Goal: Check status: Check status

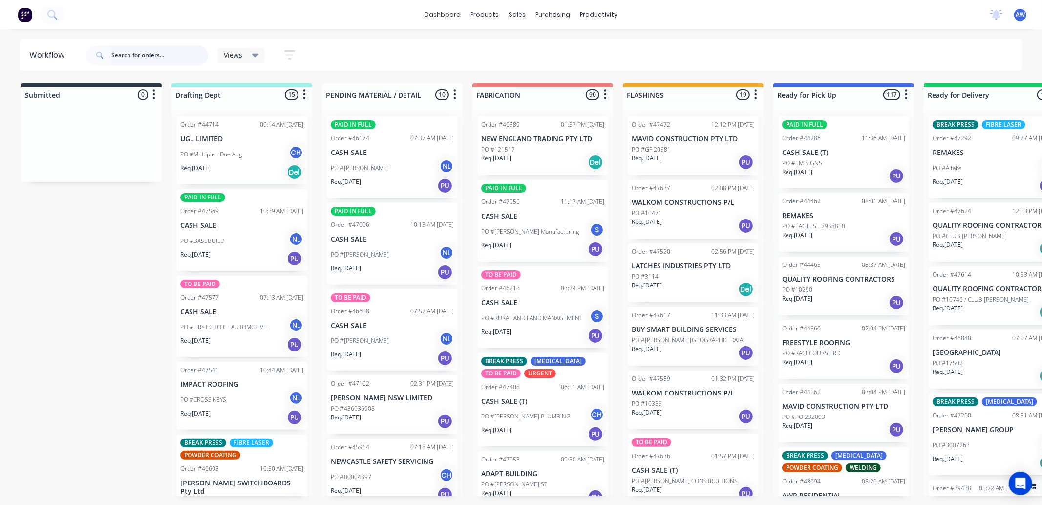
click at [139, 59] on input "text" at bounding box center [159, 55] width 97 height 20
type input "46736"
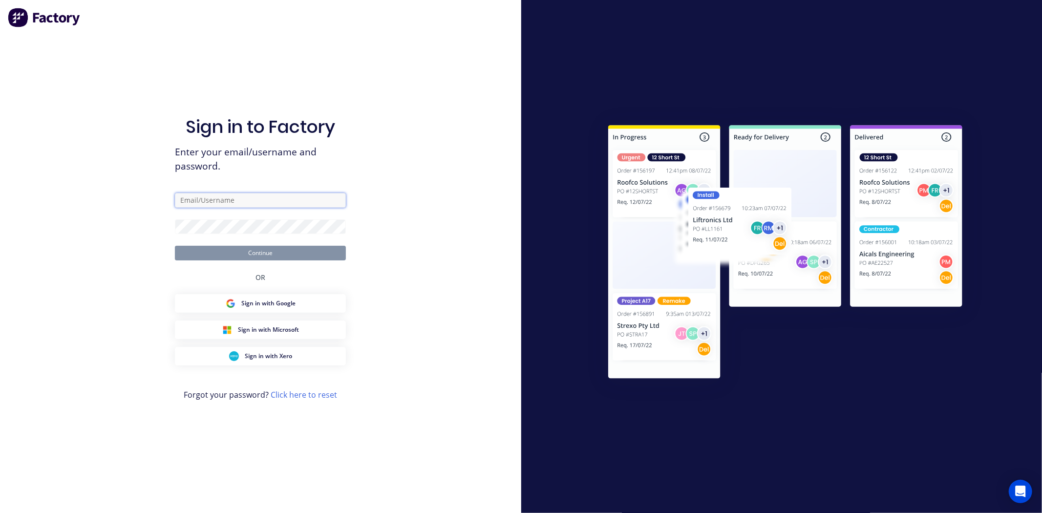
type input "[EMAIL_ADDRESS][DOMAIN_NAME]"
click at [267, 250] on button "Continue" at bounding box center [260, 253] width 171 height 15
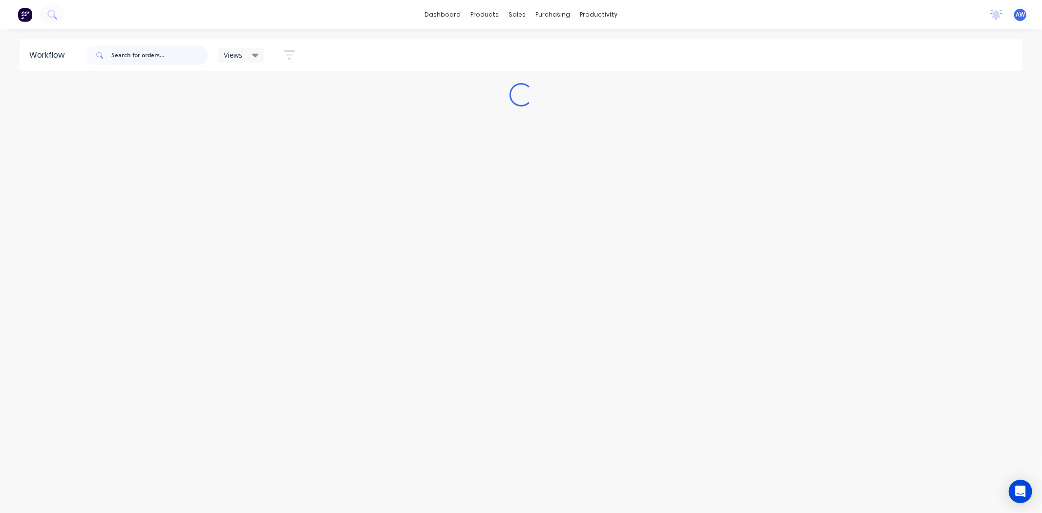
click at [123, 54] on input "text" at bounding box center [159, 55] width 97 height 20
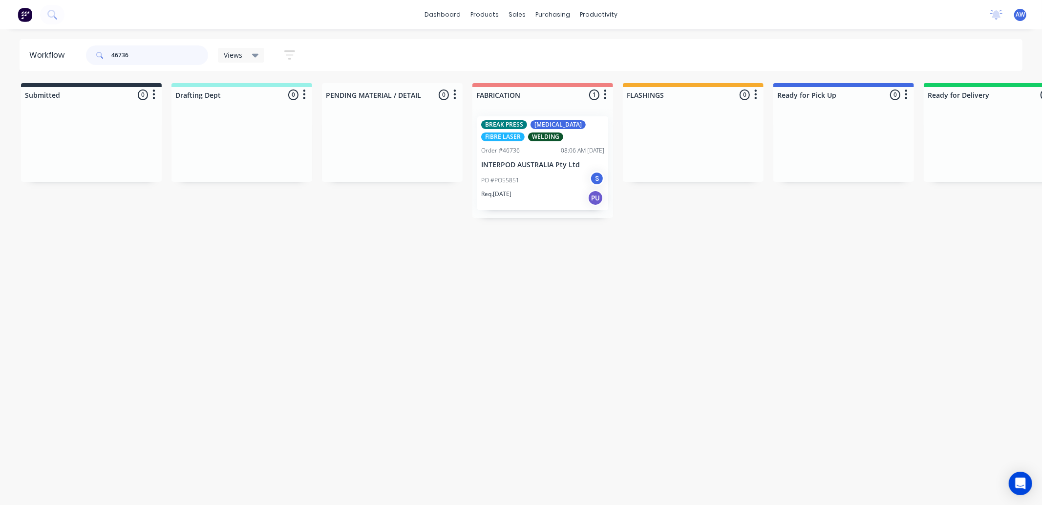
type input "46736"
click at [557, 182] on div "PO #PO55851 S" at bounding box center [542, 180] width 123 height 19
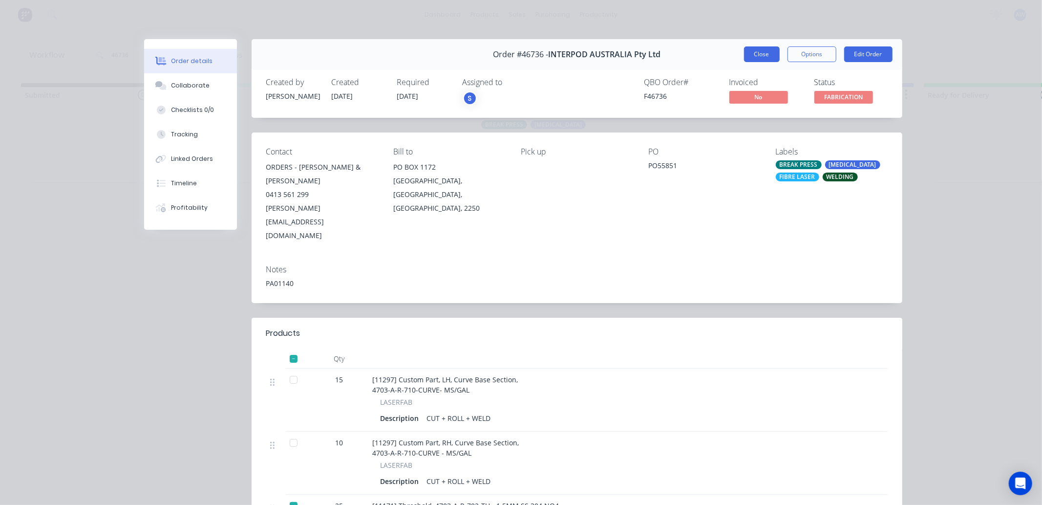
click at [757, 52] on button "Close" at bounding box center [762, 54] width 36 height 16
